Goal: Complete application form

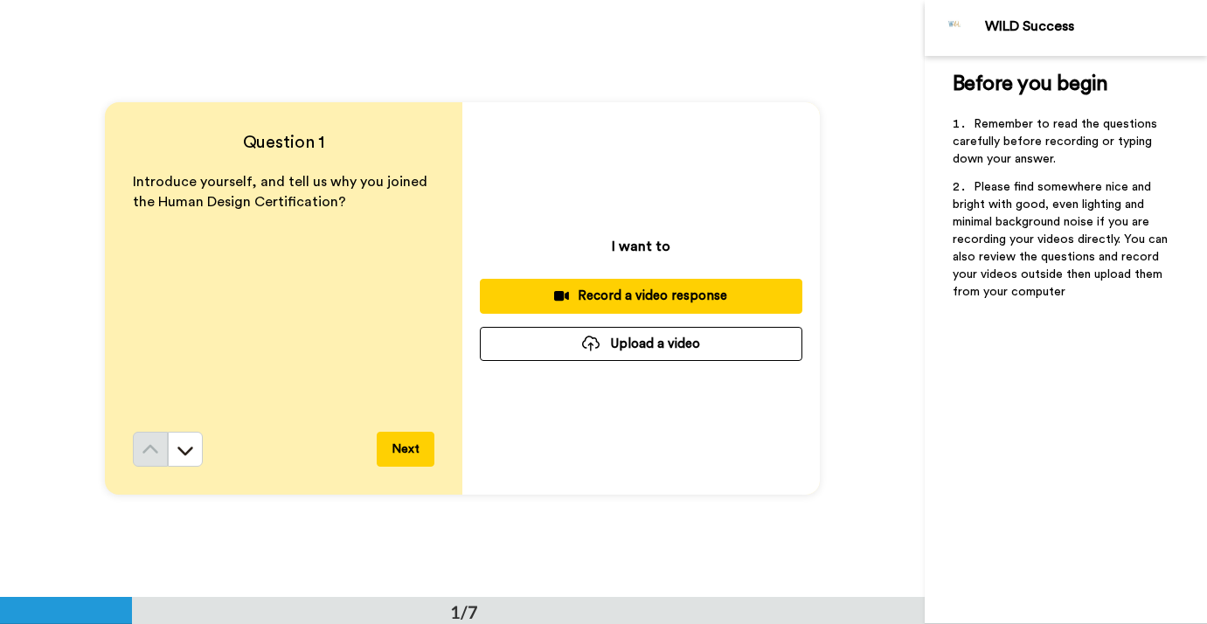
click at [398, 444] on button "Next" at bounding box center [406, 449] width 58 height 35
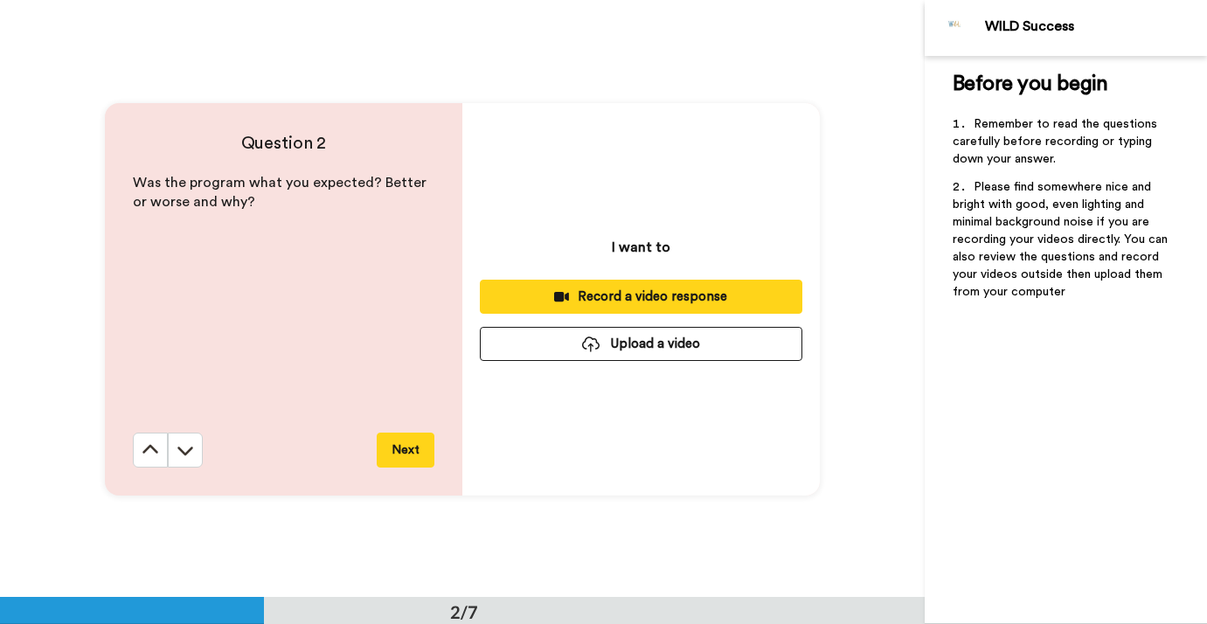
scroll to position [598, 0]
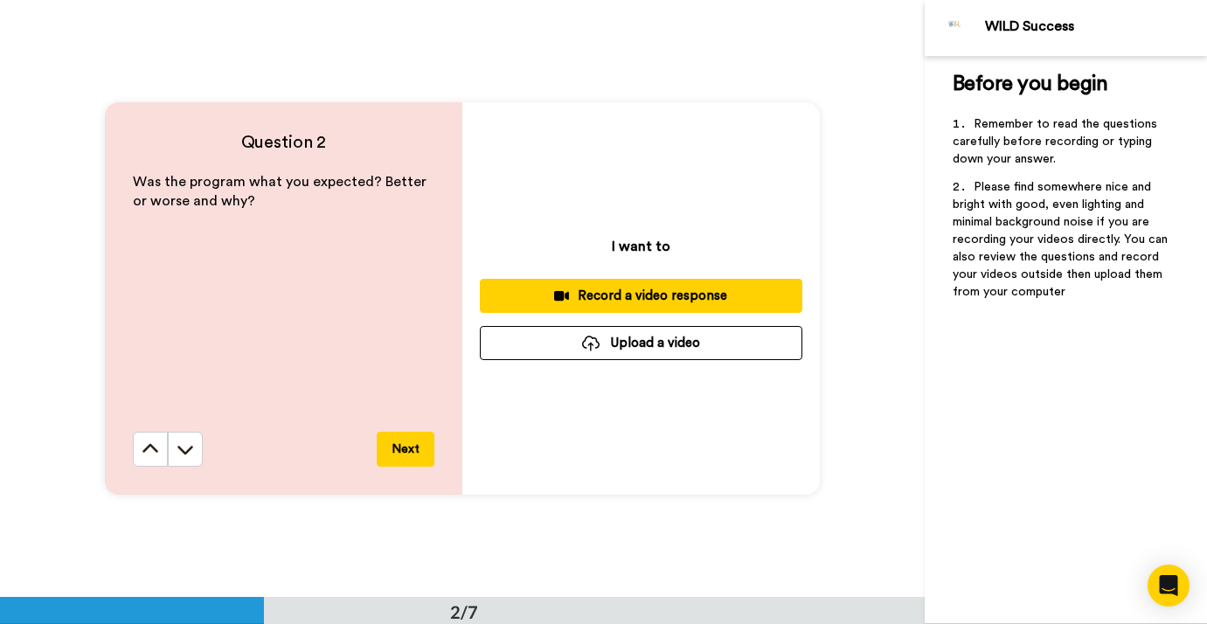
click at [398, 444] on button "Next" at bounding box center [406, 449] width 58 height 35
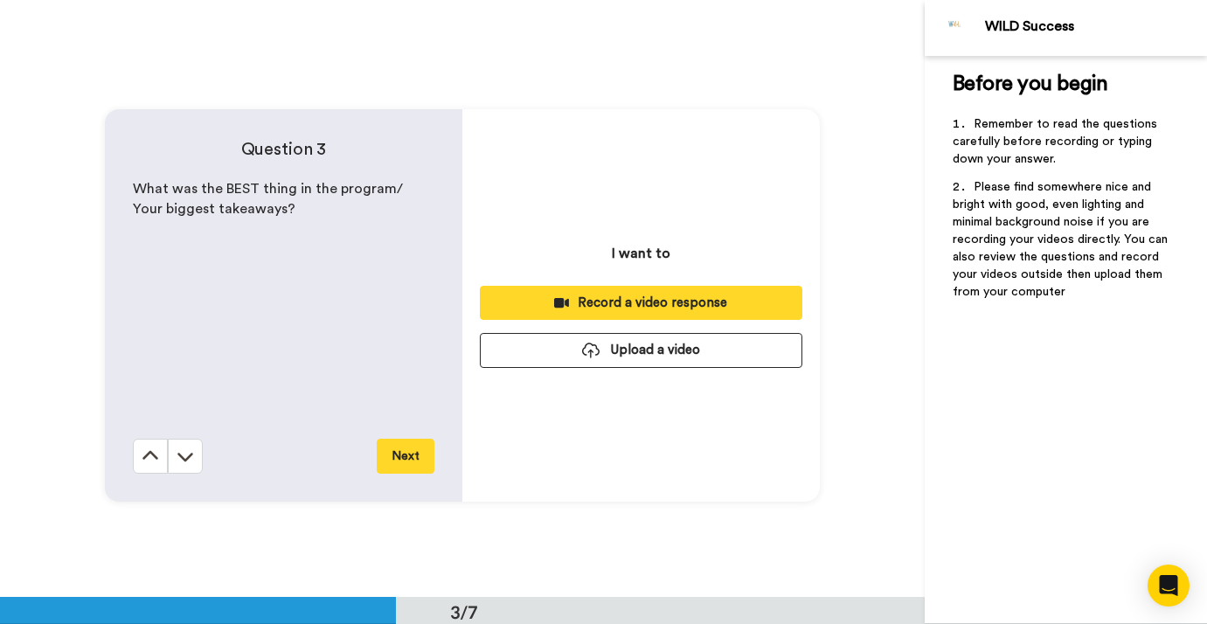
scroll to position [1194, 0]
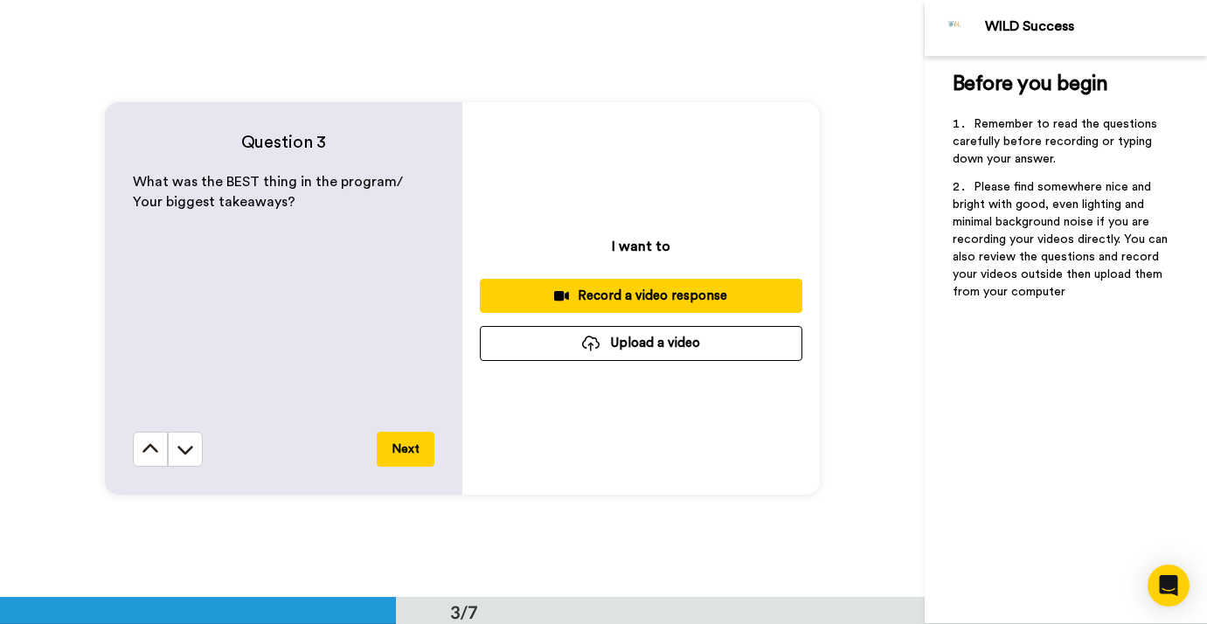
click at [398, 444] on button "Next" at bounding box center [406, 449] width 58 height 35
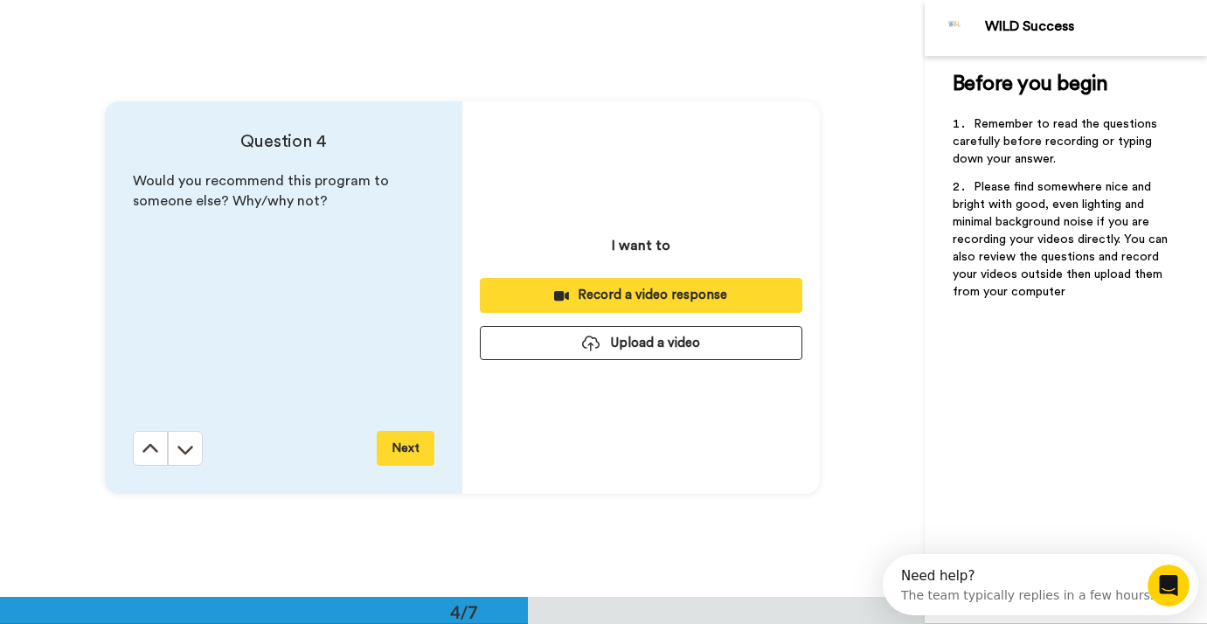
scroll to position [0, 0]
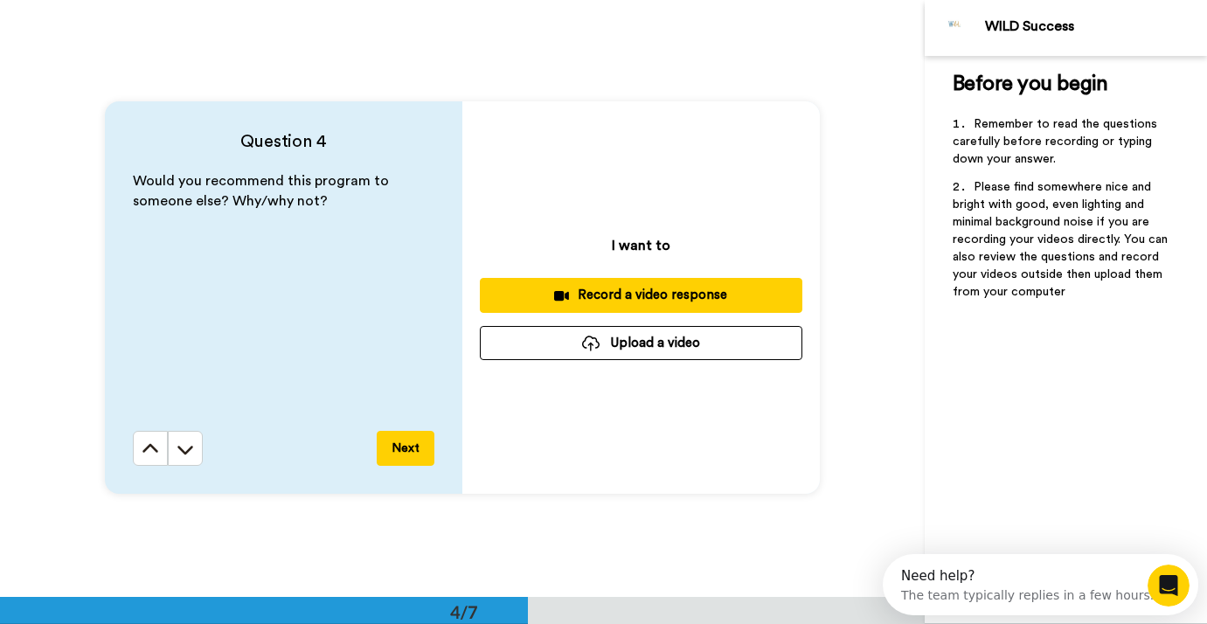
click at [398, 445] on button "Next" at bounding box center [406, 448] width 58 height 35
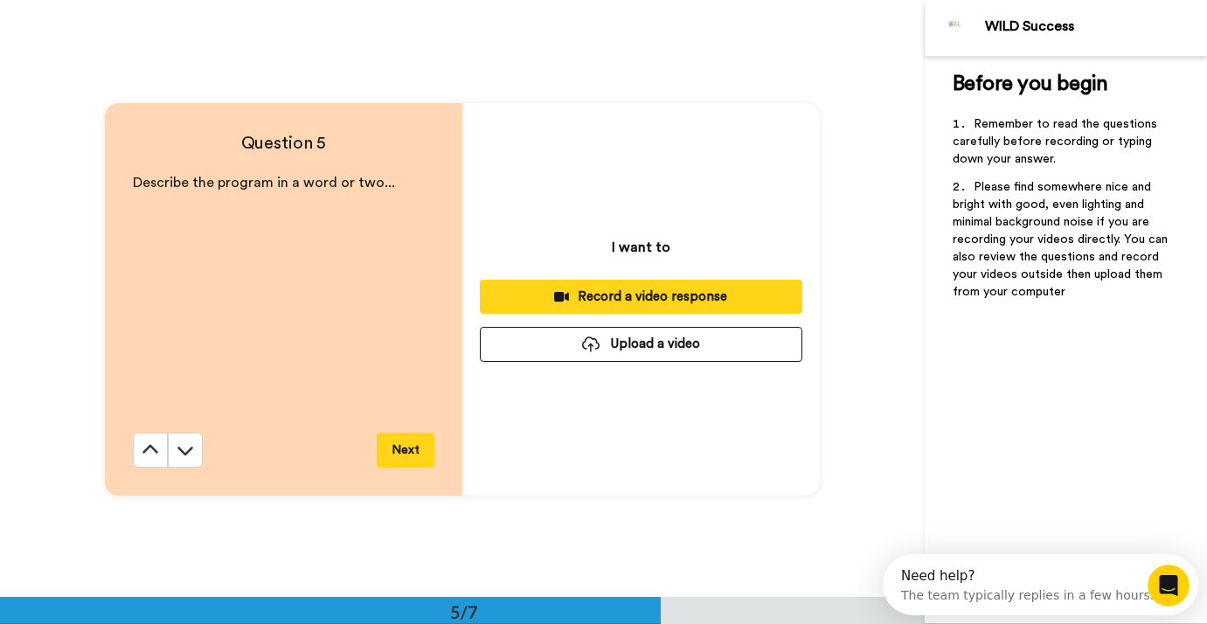
scroll to position [2389, 0]
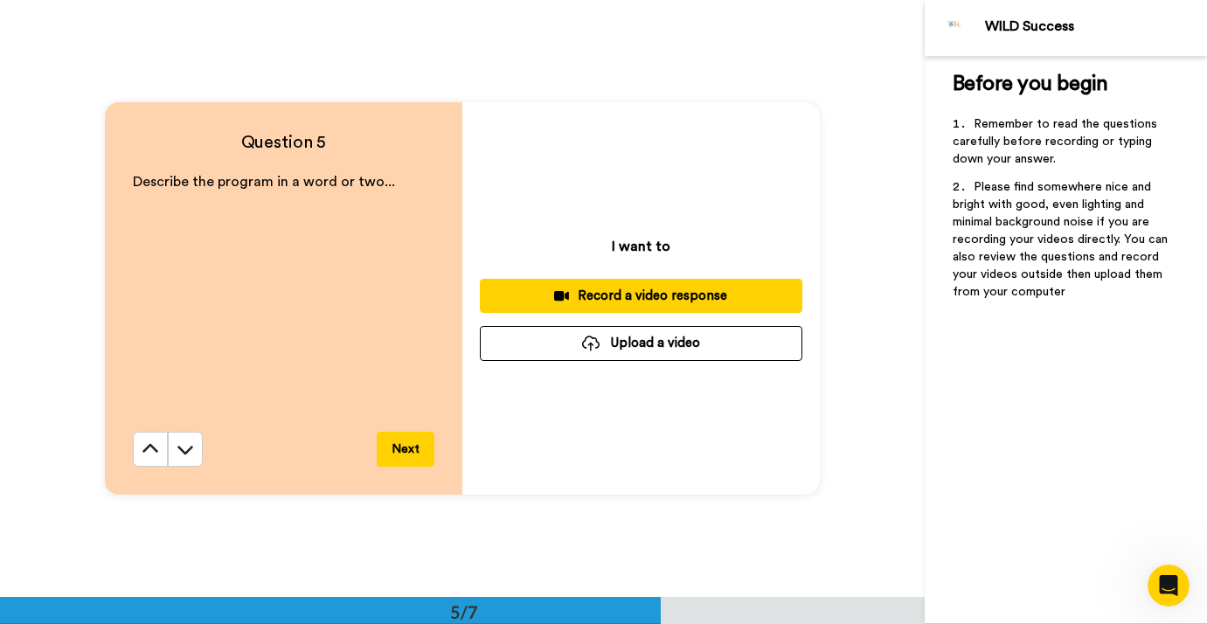
click at [398, 445] on button "Next" at bounding box center [406, 449] width 58 height 35
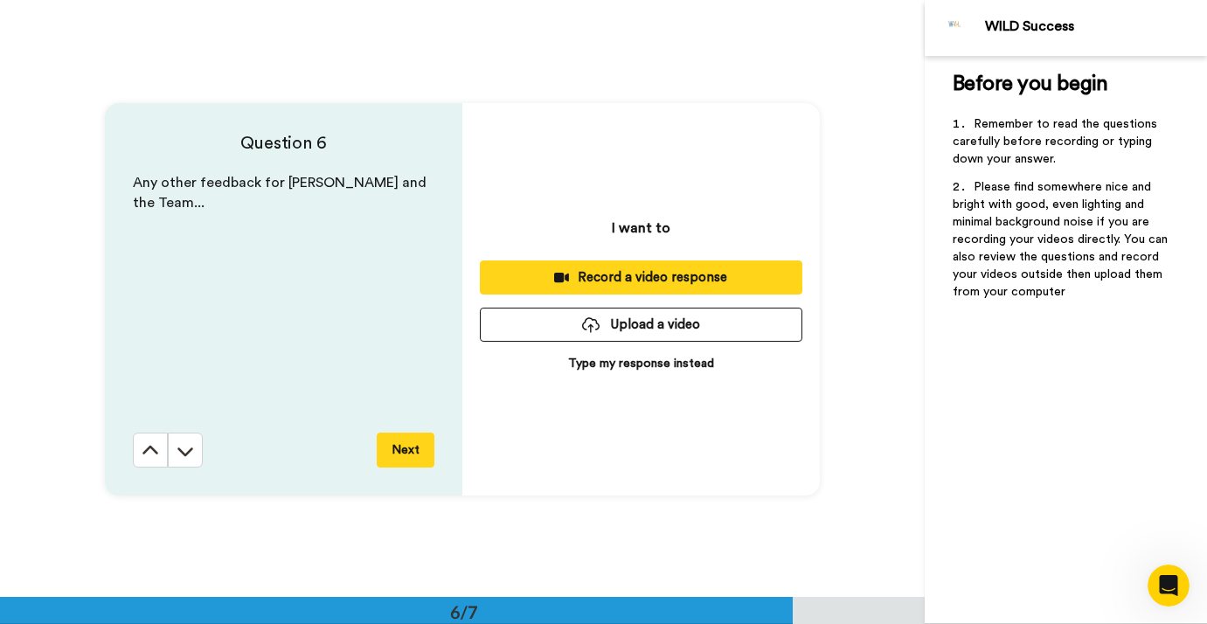
scroll to position [2986, 0]
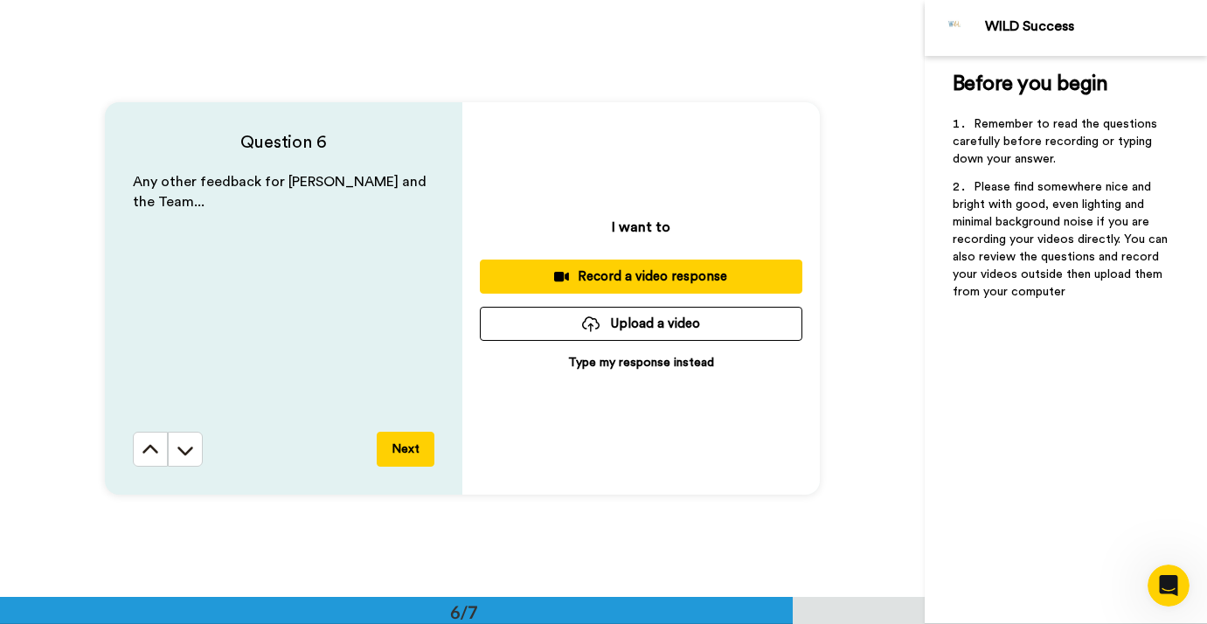
click at [398, 445] on button "Next" at bounding box center [406, 449] width 58 height 35
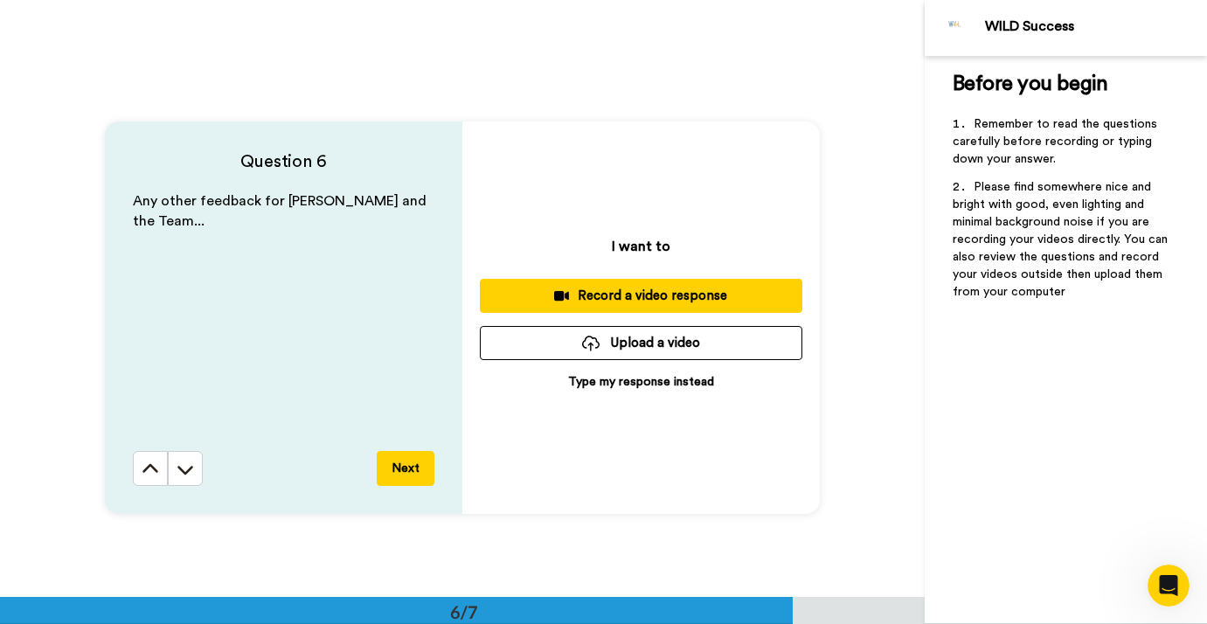
scroll to position [2962, 0]
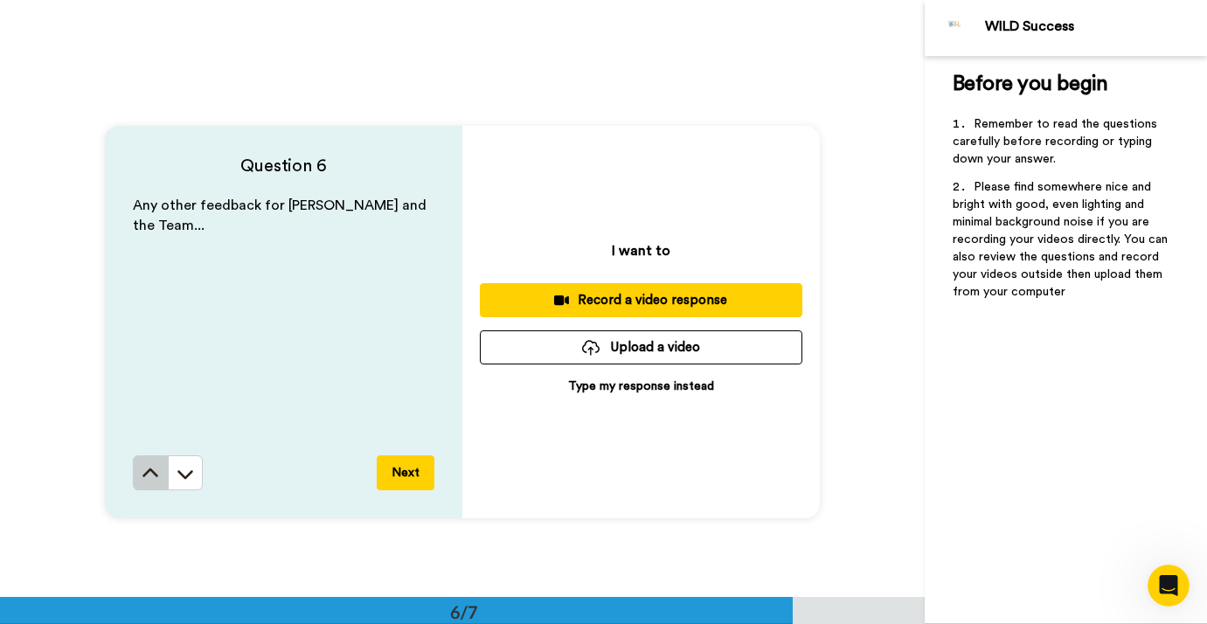
click at [143, 476] on icon at bounding box center [150, 473] width 17 height 17
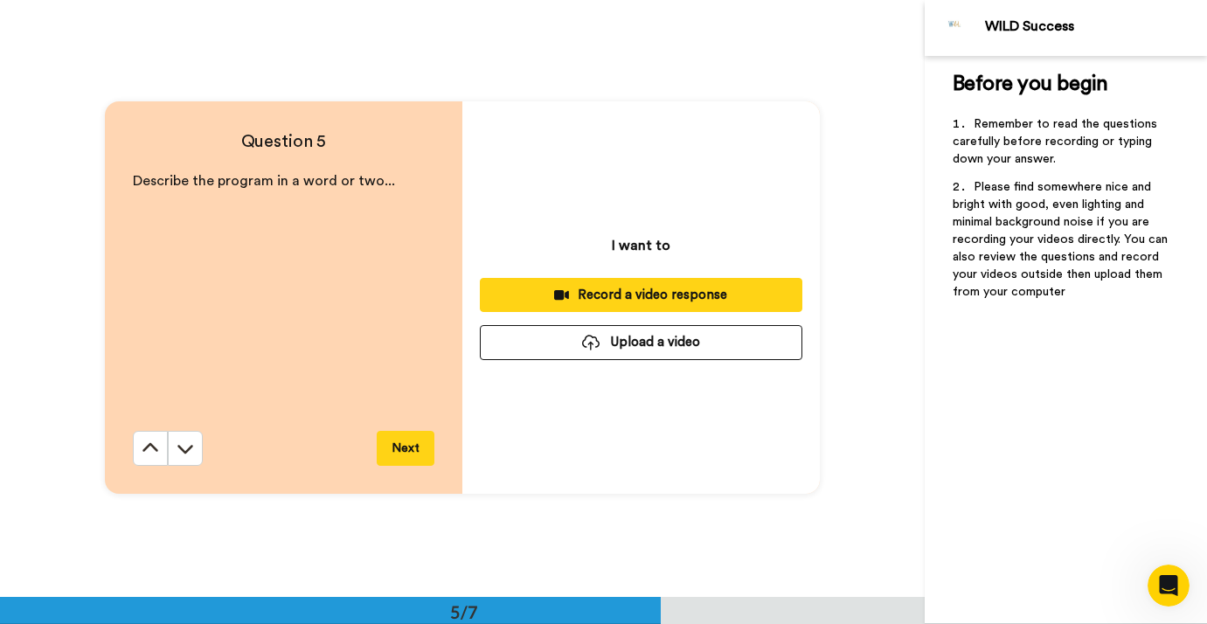
scroll to position [2389, 0]
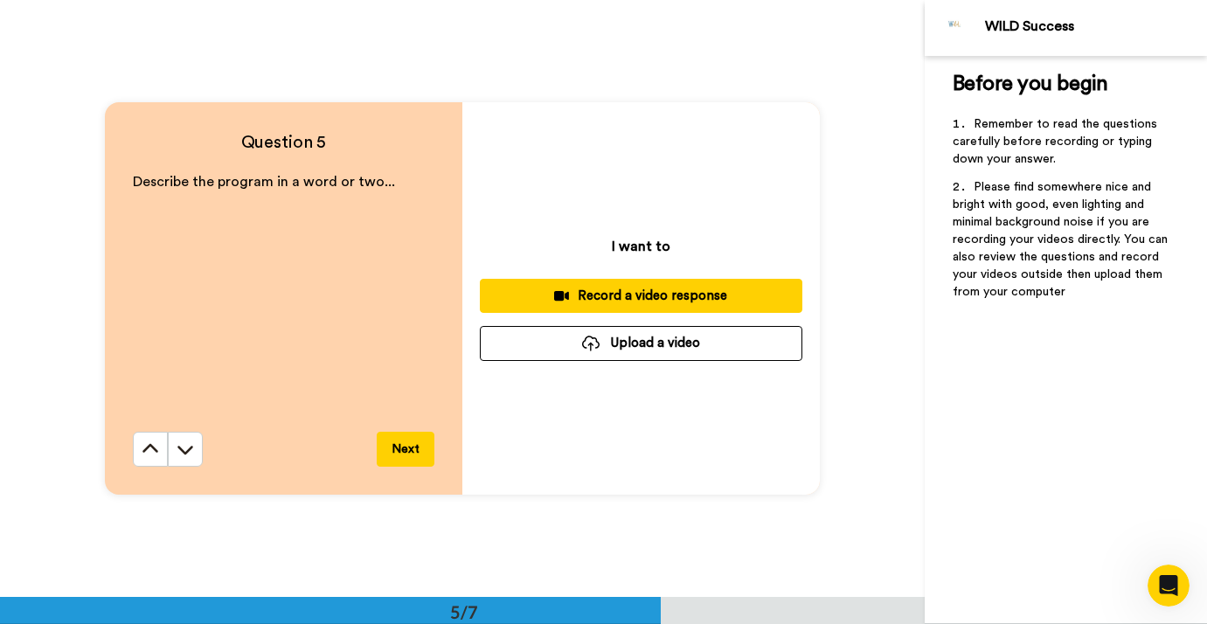
click at [143, 476] on div "Question 5 Describe the program in a word or two... Next" at bounding box center [283, 298] width 357 height 392
click at [152, 444] on icon at bounding box center [150, 448] width 17 height 17
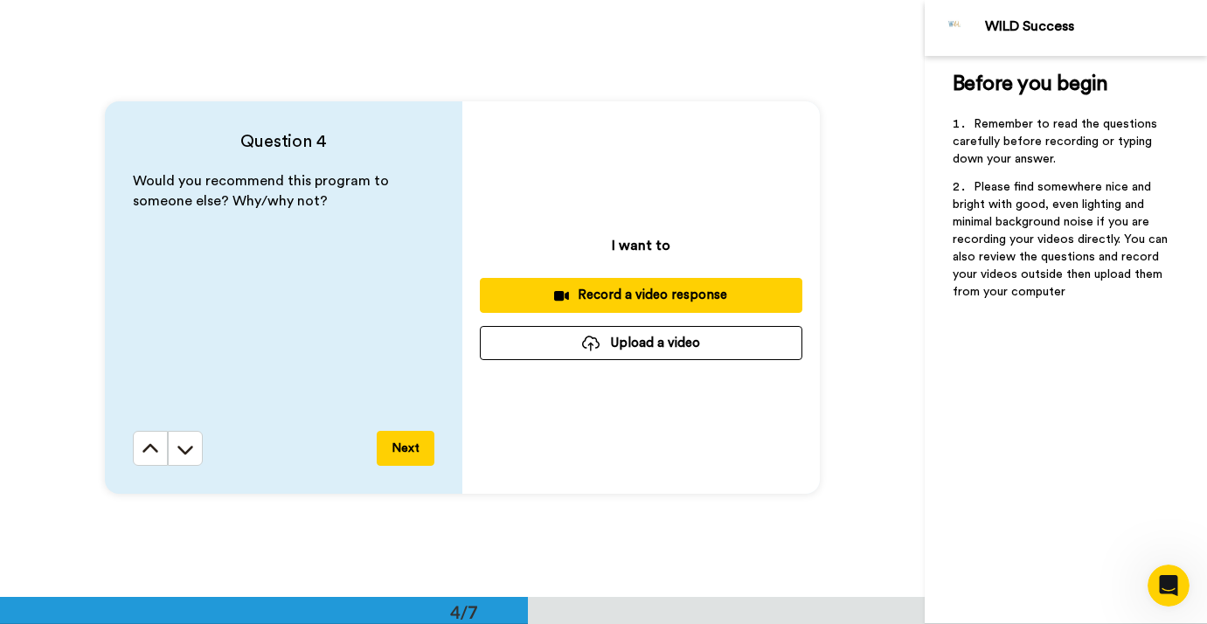
click at [152, 444] on icon at bounding box center [150, 448] width 17 height 17
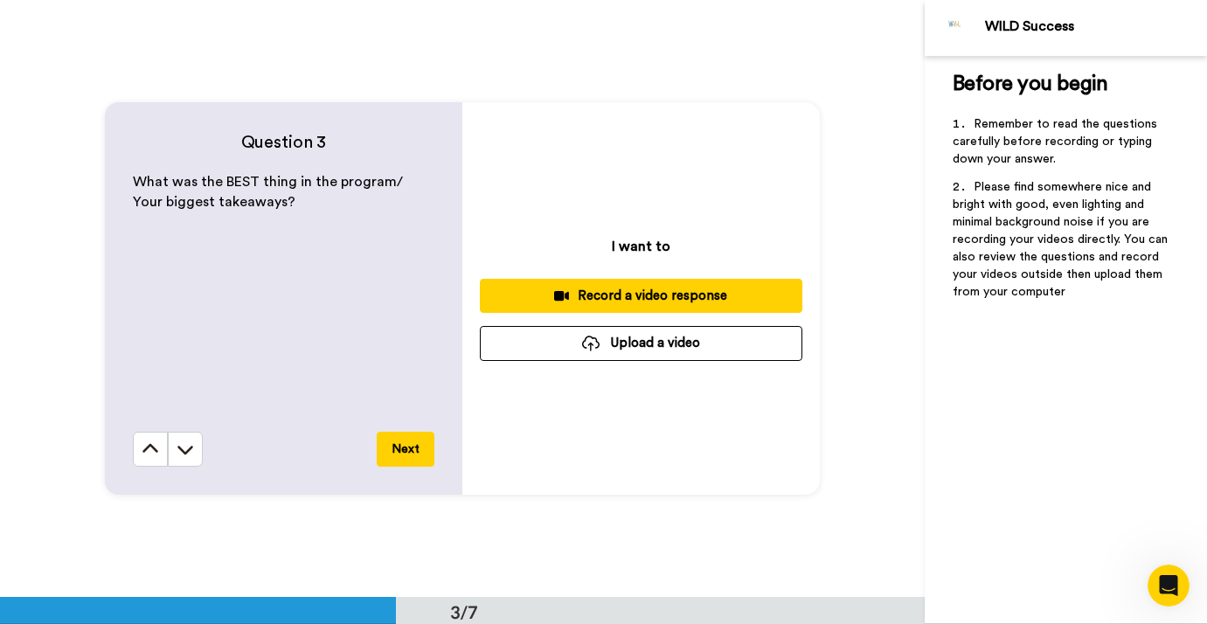
click at [152, 444] on icon at bounding box center [150, 448] width 17 height 17
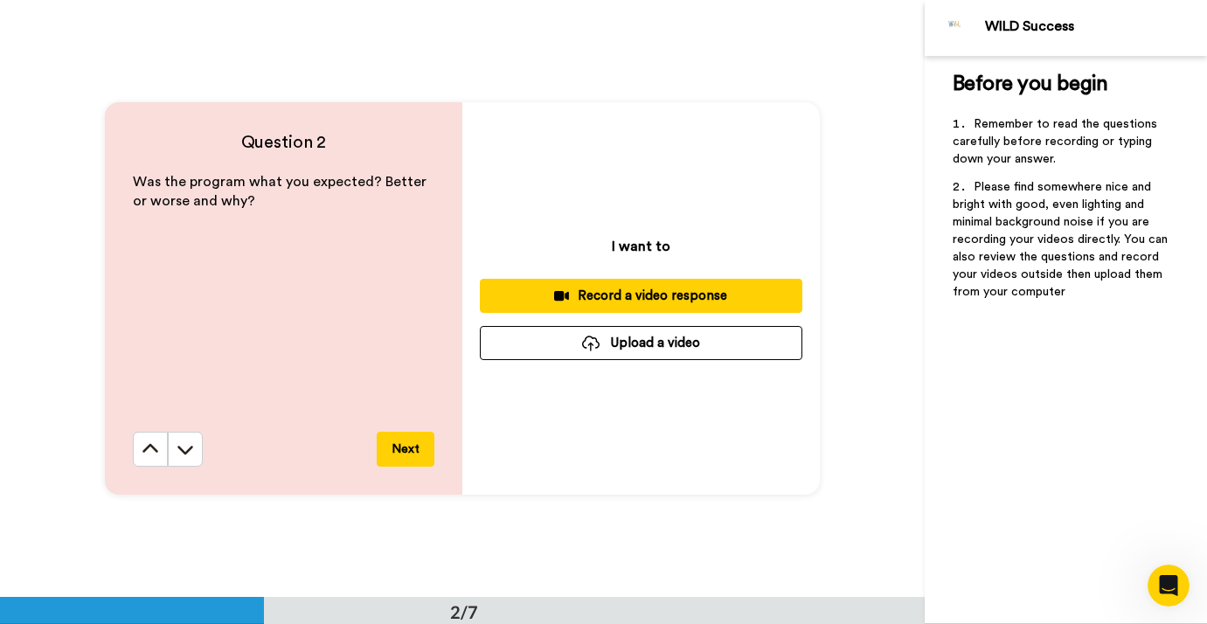
click at [152, 444] on icon at bounding box center [150, 448] width 17 height 17
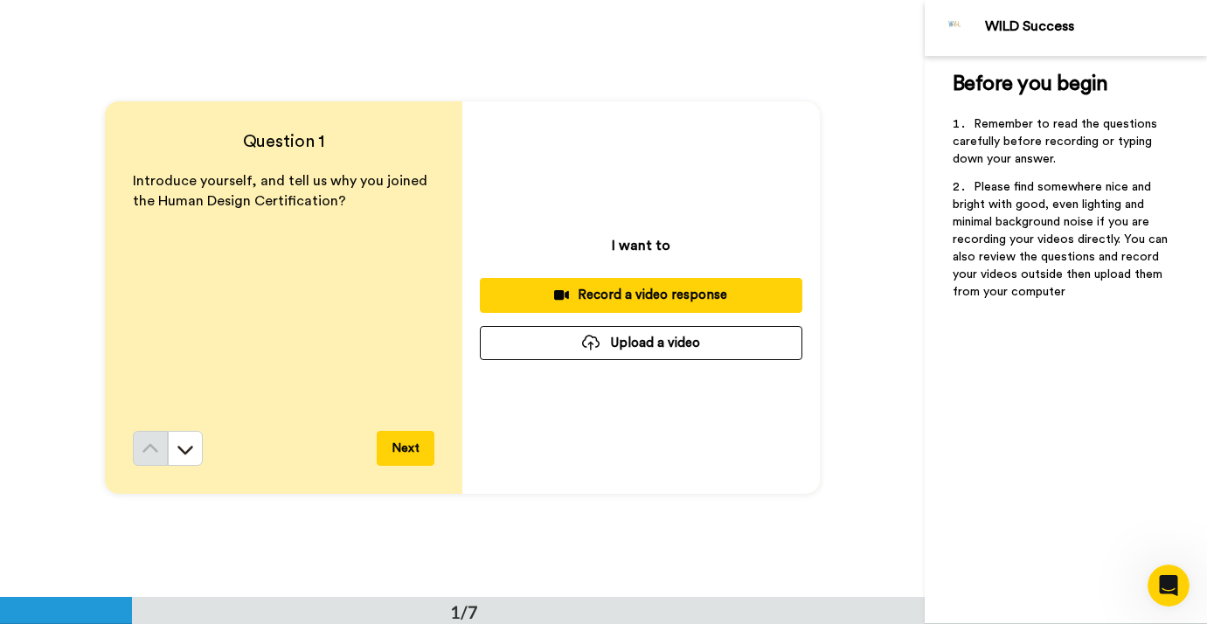
scroll to position [0, 0]
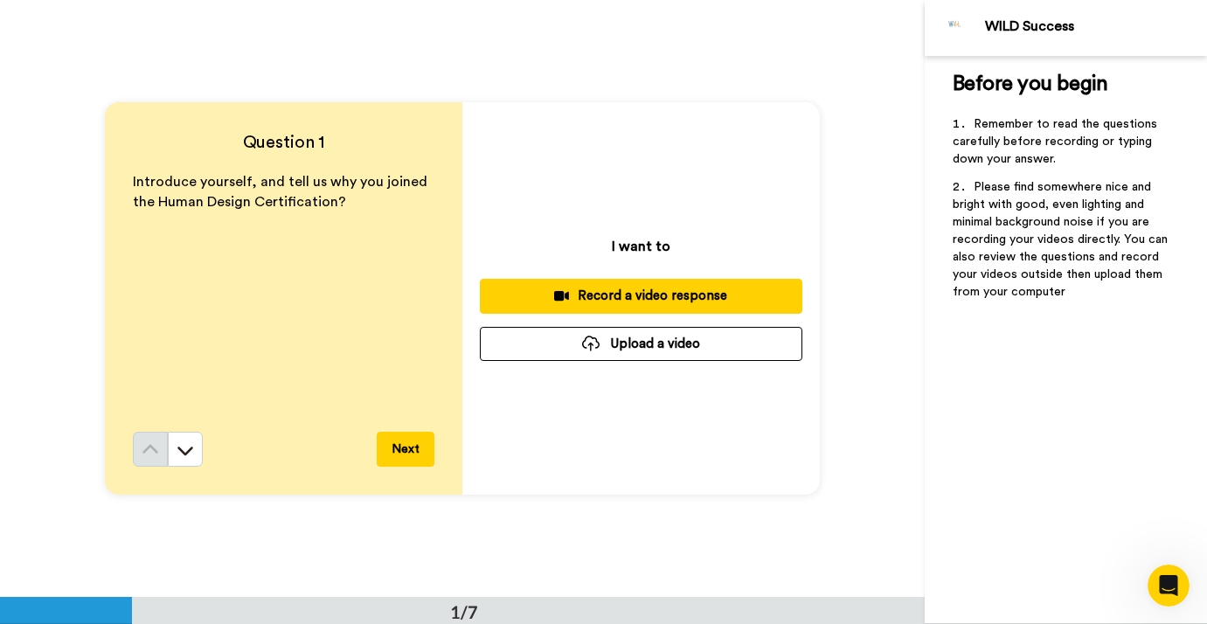
click at [614, 296] on div "Record a video response" at bounding box center [641, 296] width 294 height 18
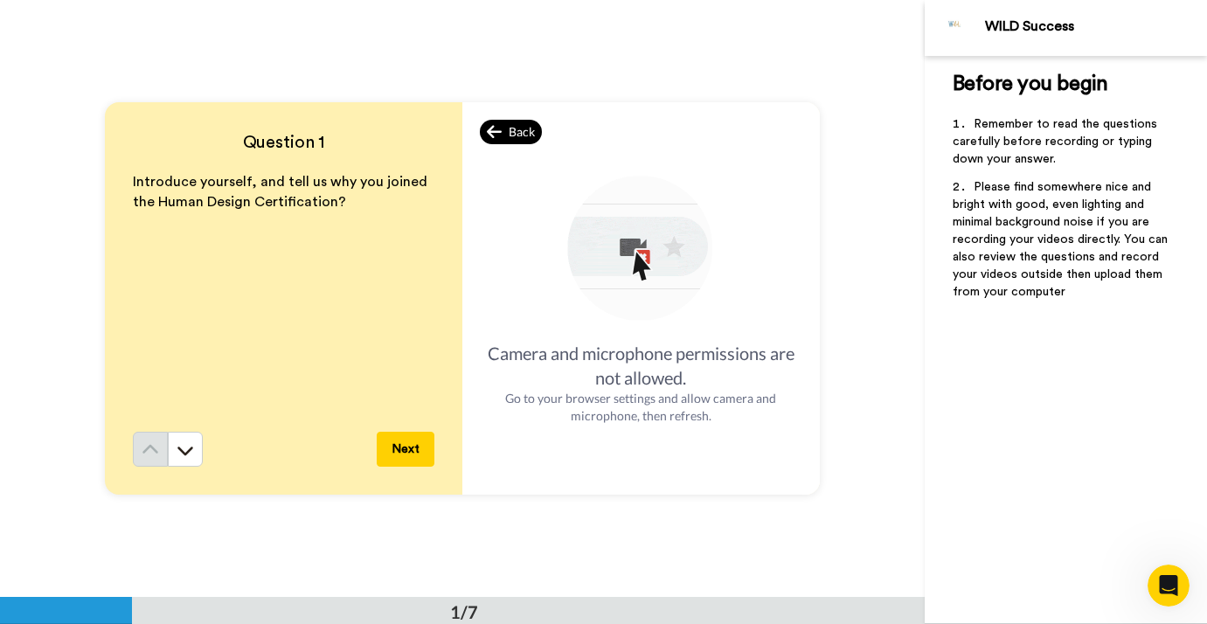
click at [499, 122] on div "Back" at bounding box center [511, 132] width 63 height 24
